Goal: Navigation & Orientation: Find specific page/section

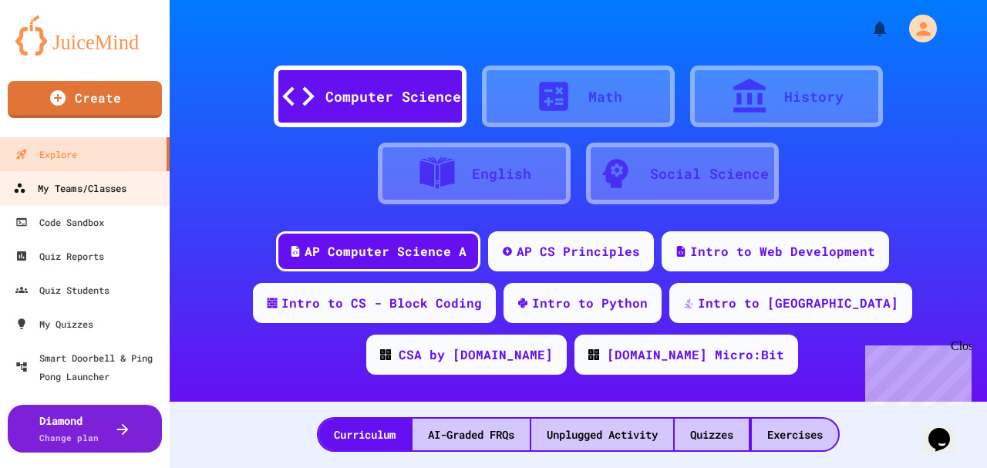
click at [102, 190] on div "My Teams/Classes" at bounding box center [69, 188] width 113 height 19
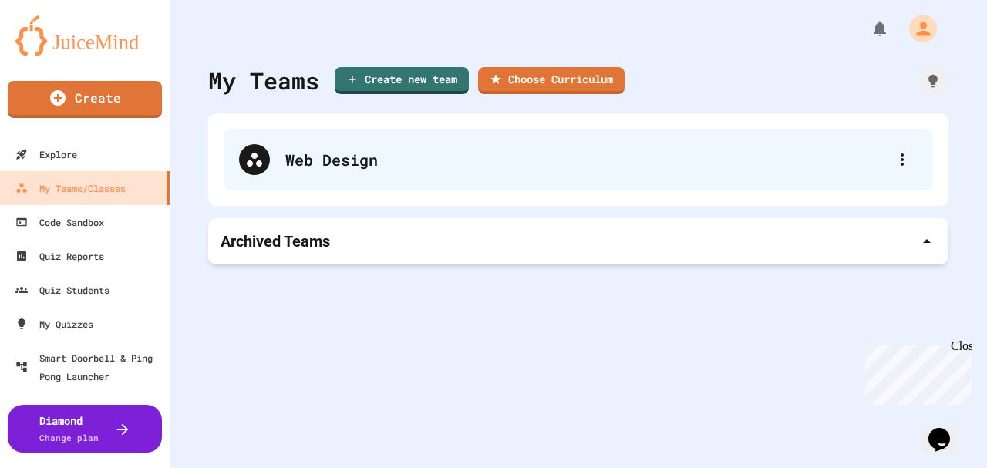
click at [287, 170] on div "Web Design" at bounding box center [578, 160] width 709 height 62
